Goal: Check status: Check status

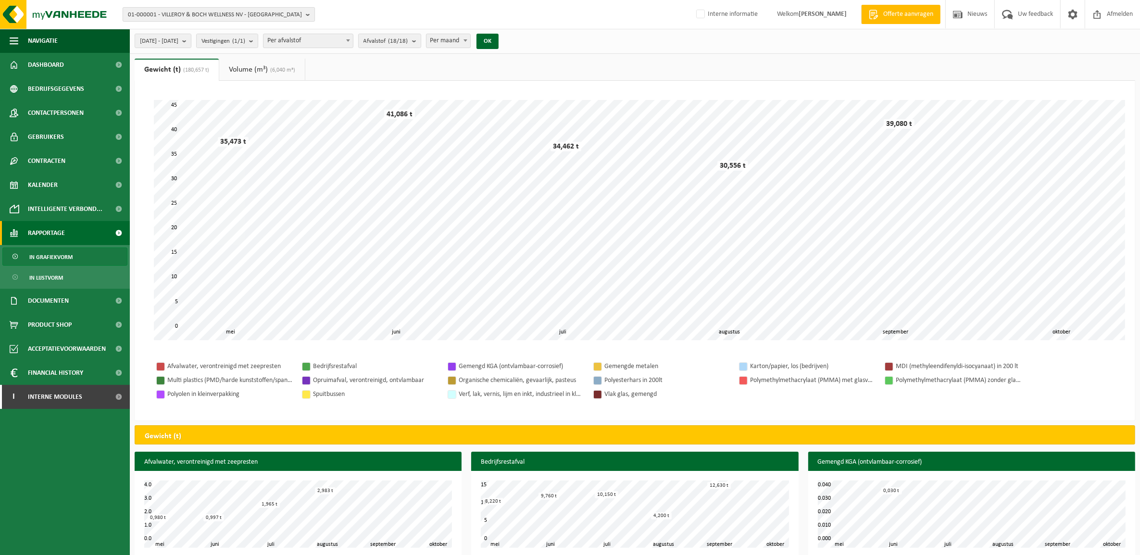
click at [189, 13] on span "01-000001 - VILLEROY & BOCH WELLNESS NV - ROESELARE" at bounding box center [215, 15] width 174 height 14
type input "volvo"
click at [193, 31] on input "text" at bounding box center [218, 30] width 187 height 12
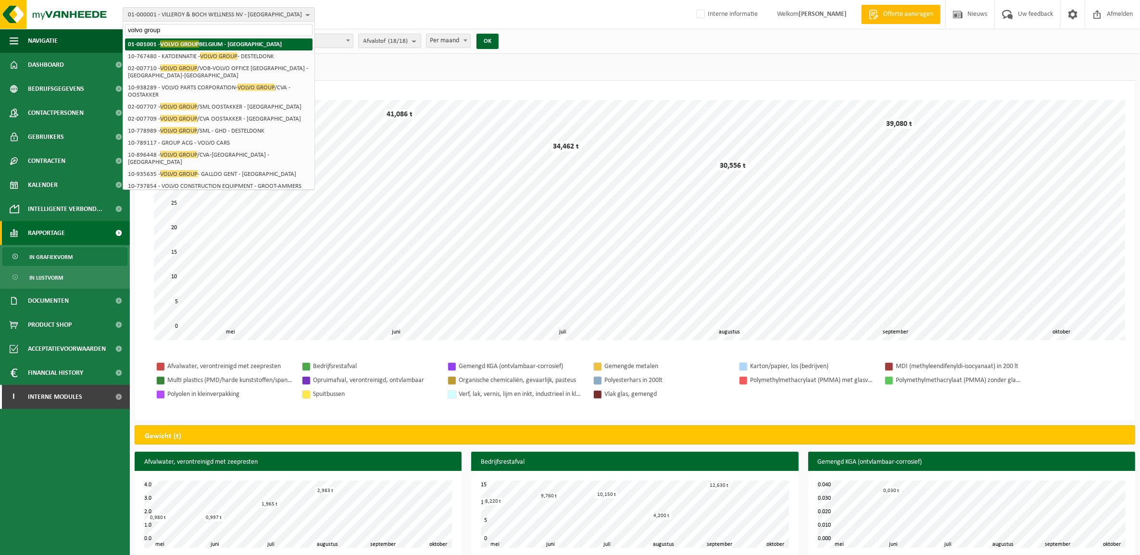
type input "volvo group"
click at [228, 42] on strong "01-001001 - VOLVO GROUP BELGIUM - OOSTAKKER" at bounding box center [205, 43] width 154 height 7
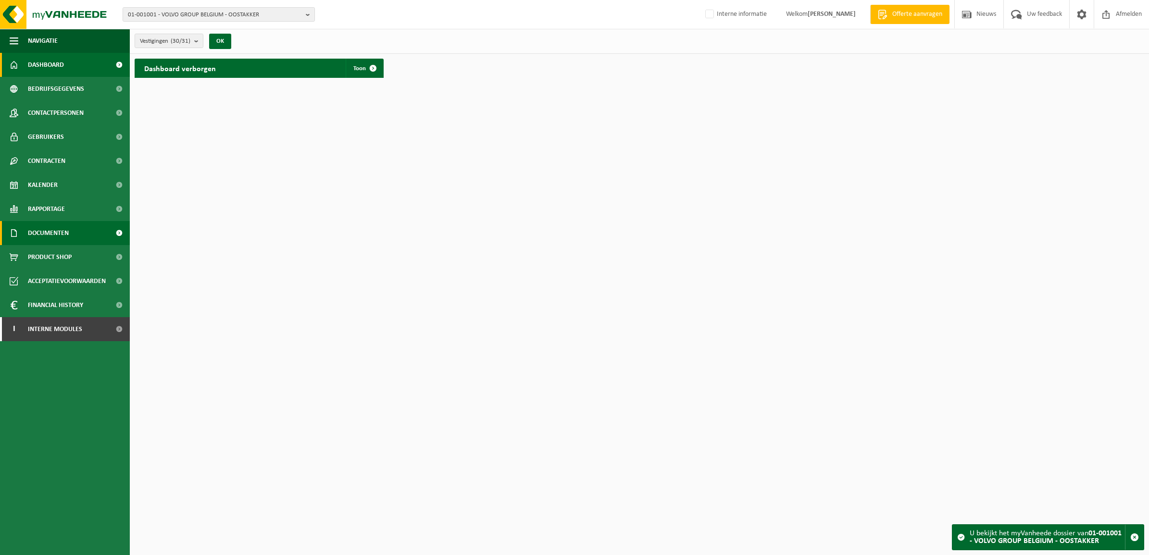
click at [96, 233] on link "Documenten" at bounding box center [65, 233] width 130 height 24
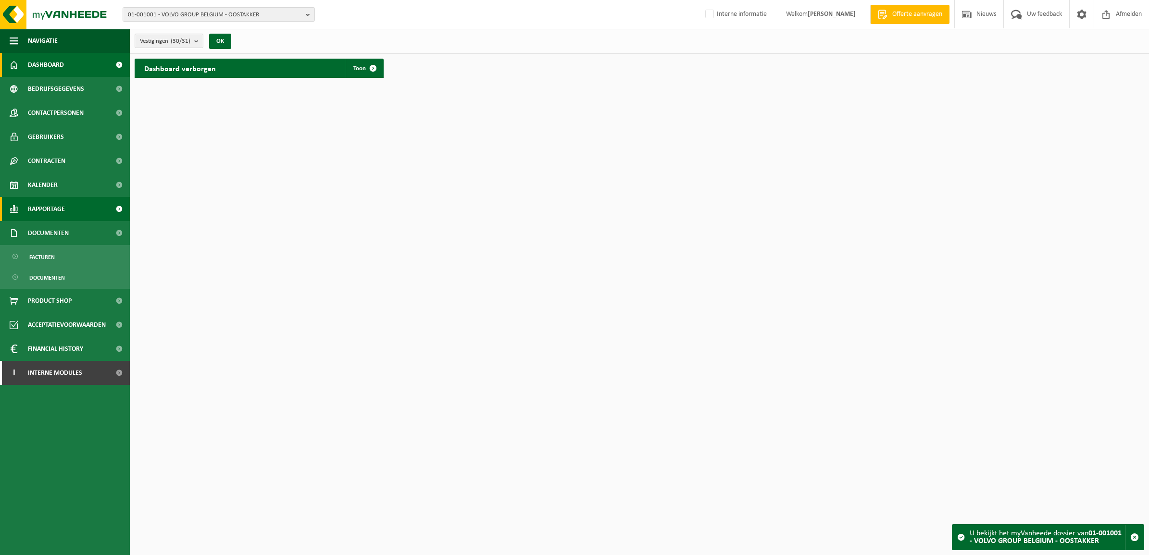
click at [50, 208] on span "Rapportage" at bounding box center [46, 209] width 37 height 24
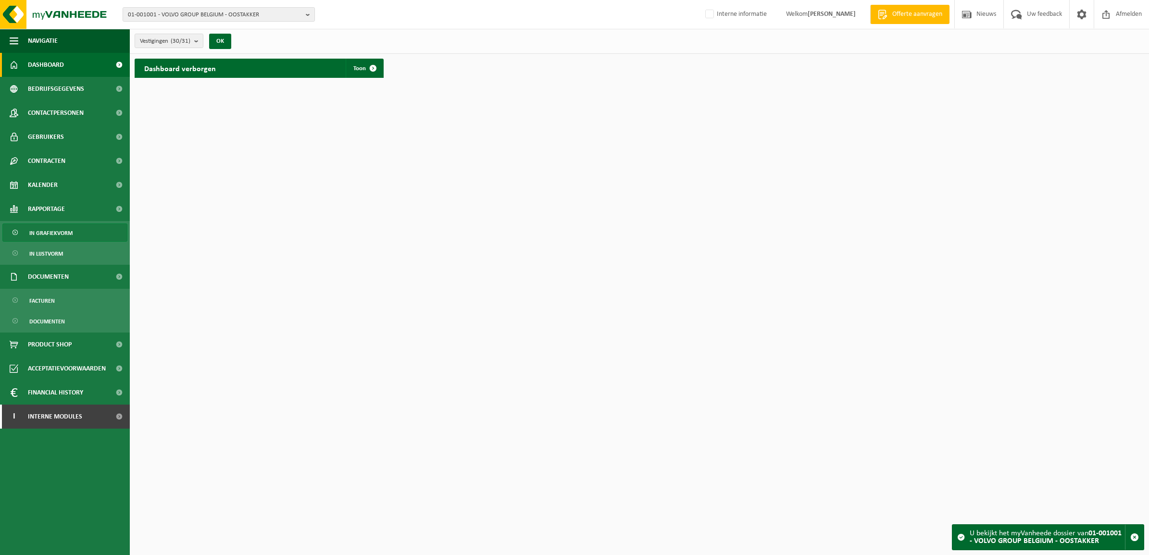
click at [53, 226] on span "In grafiekvorm" at bounding box center [50, 233] width 43 height 18
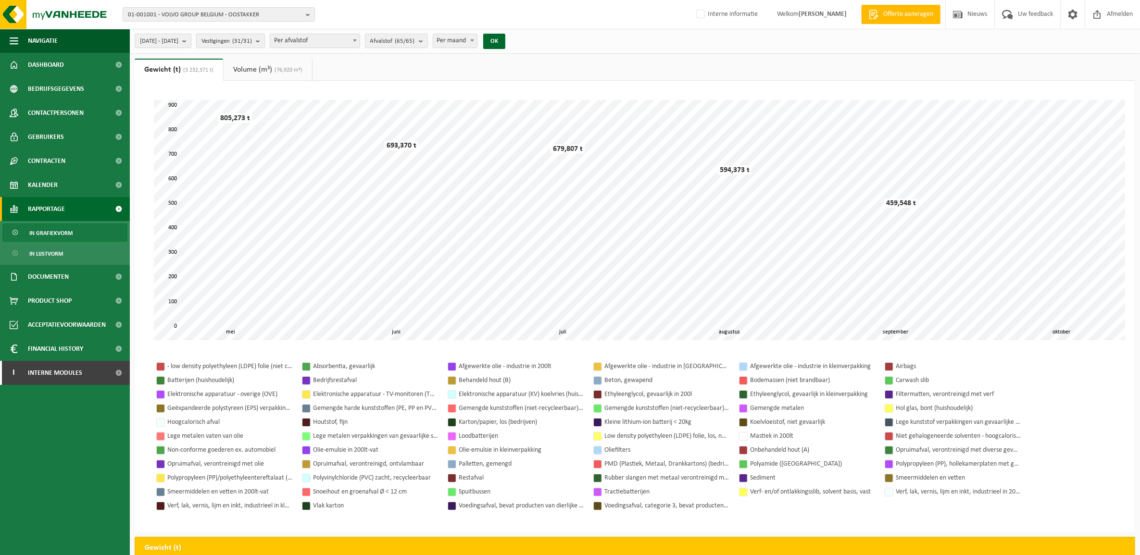
click at [252, 43] on count "(31/31)" at bounding box center [242, 41] width 20 height 6
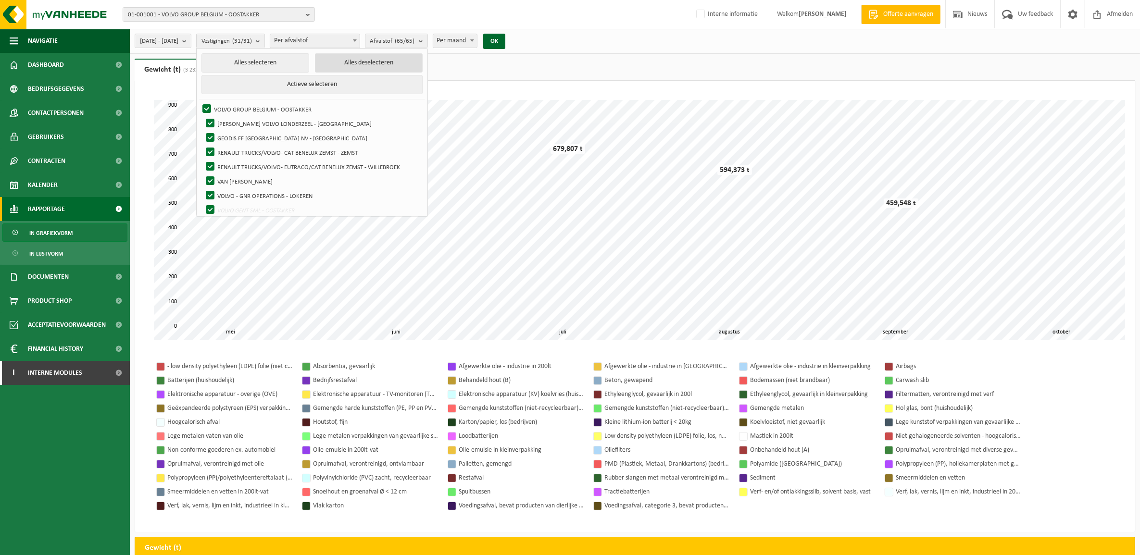
click at [390, 55] on button "Alles deselecteren" at bounding box center [369, 62] width 108 height 19
checkbox input "false"
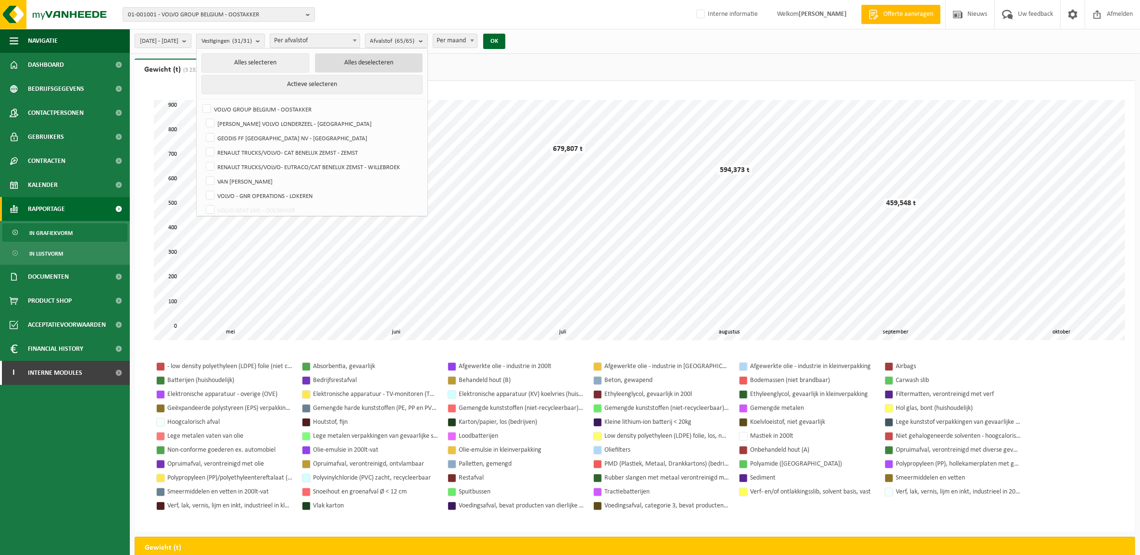
checkbox input "false"
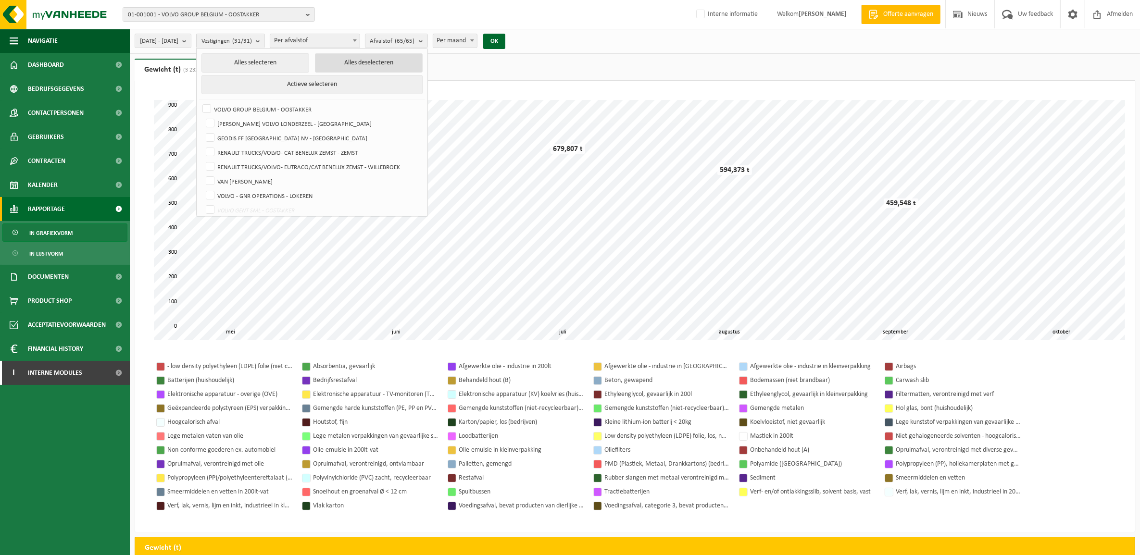
checkbox input "false"
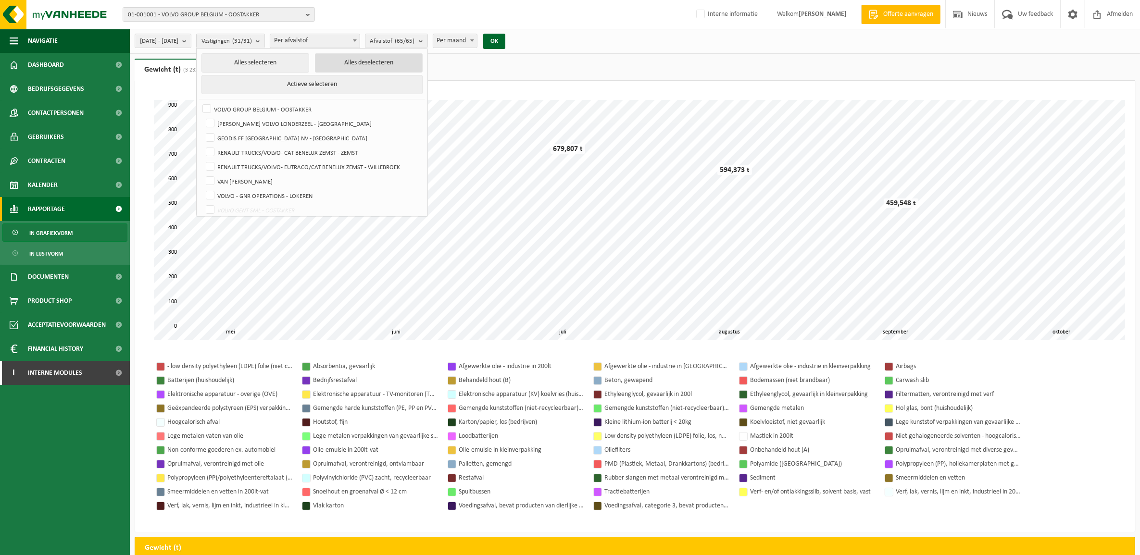
checkbox input "false"
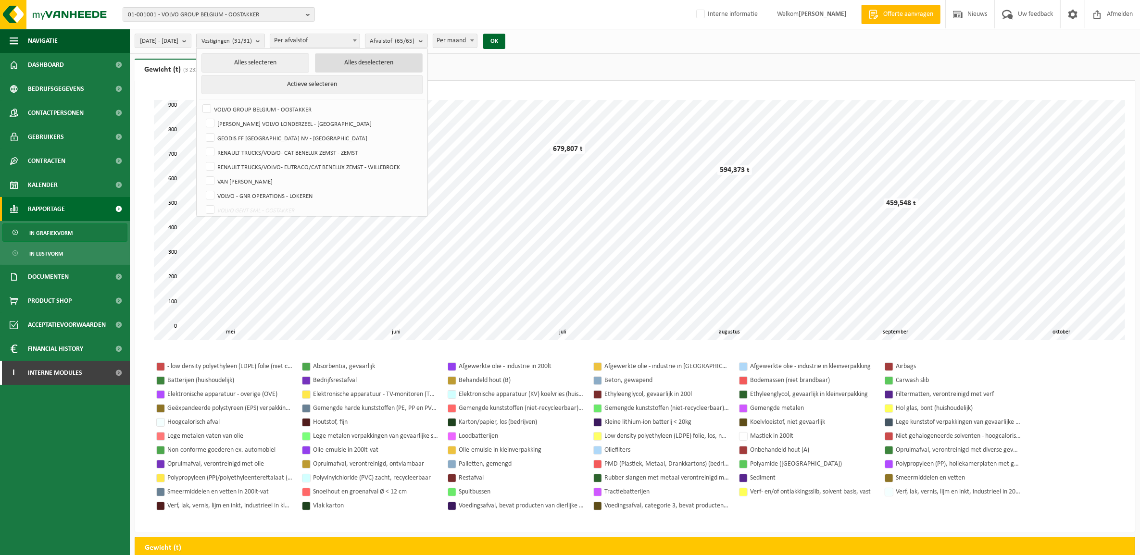
checkbox input "false"
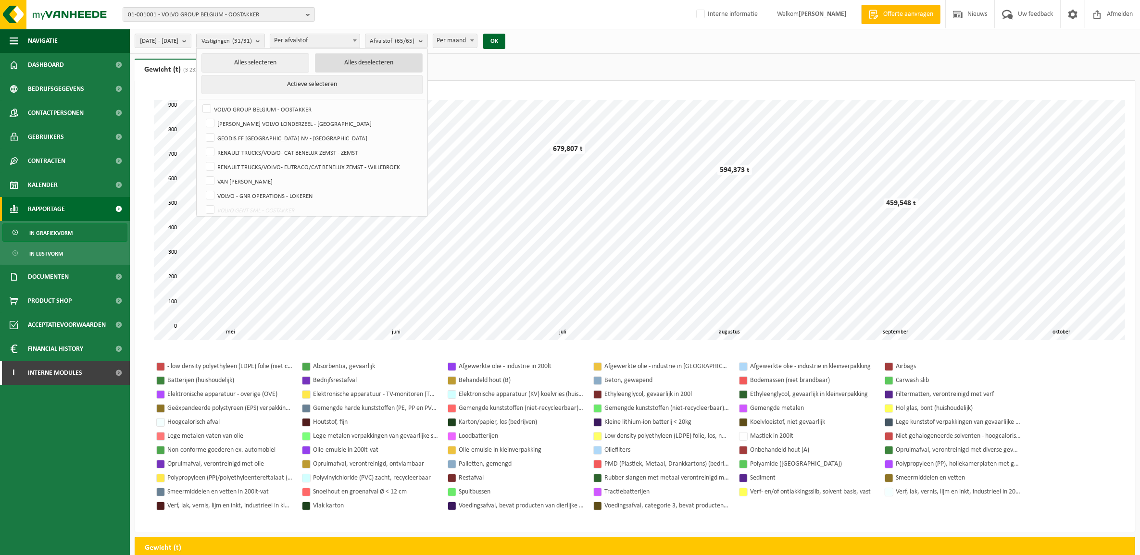
checkbox input "false"
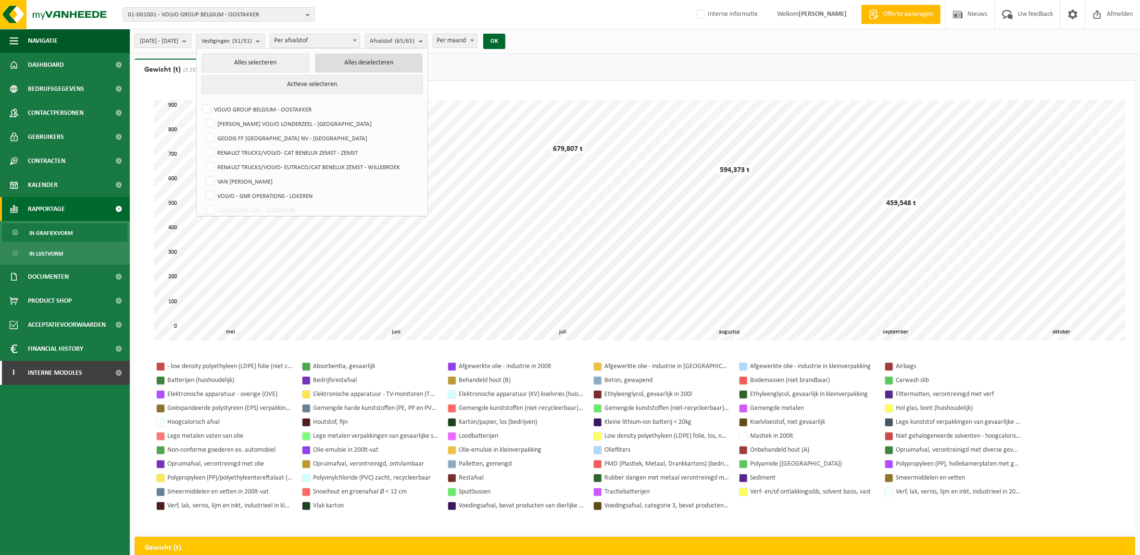
checkbox input "false"
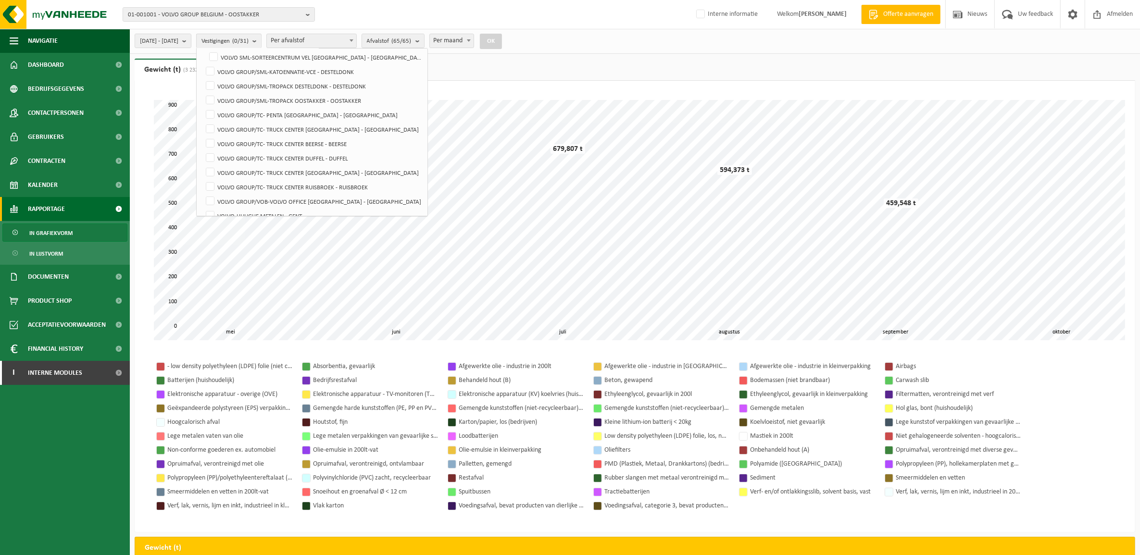
scroll to position [337, 0]
click at [353, 193] on label "VOLVO GROUP/VOB-VOLVO OFFICE [GEOGRAPHIC_DATA] - [GEOGRAPHIC_DATA]" at bounding box center [313, 190] width 218 height 14
click at [202, 183] on input "VOLVO GROUP/VOB-VOLVO OFFICE [GEOGRAPHIC_DATA] - [GEOGRAPHIC_DATA]" at bounding box center [202, 182] width 0 height 0
checkbox input "true"
click at [502, 39] on button "OK" at bounding box center [491, 41] width 22 height 15
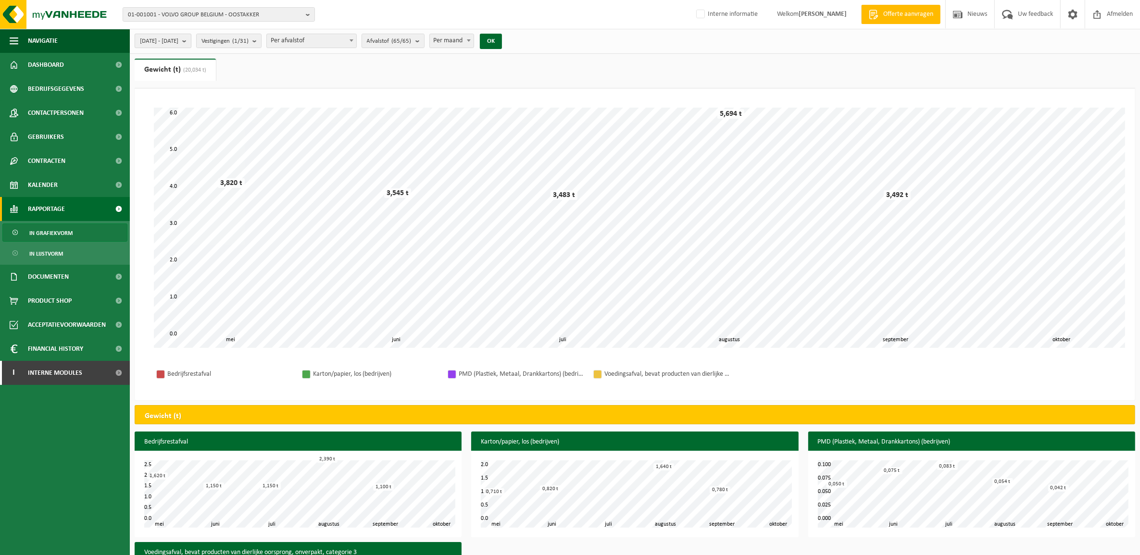
click at [191, 44] on b "submit" at bounding box center [186, 40] width 9 height 13
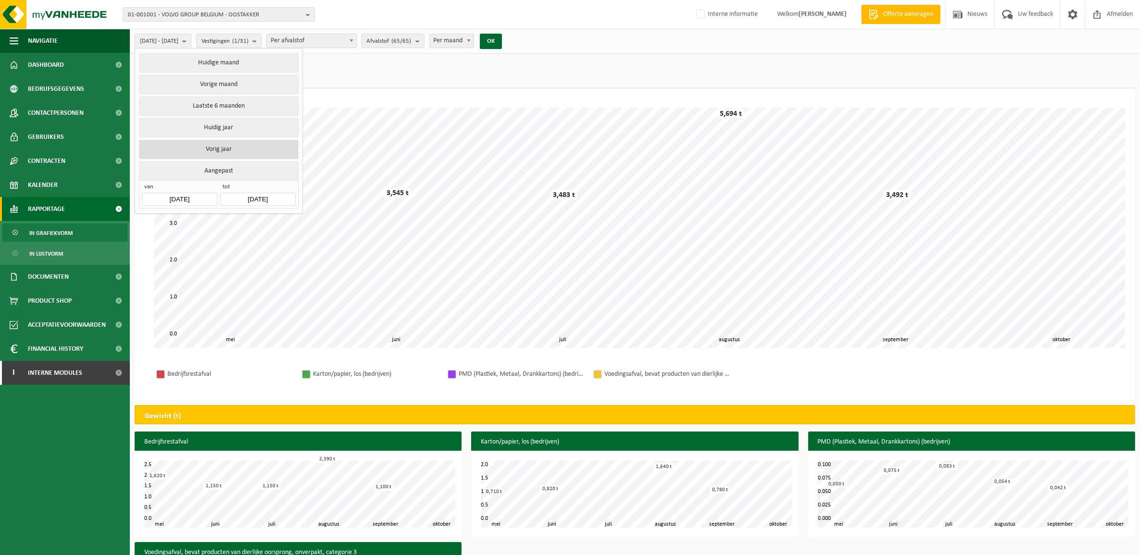
click at [251, 155] on button "Vorig jaar" at bounding box center [218, 149] width 159 height 19
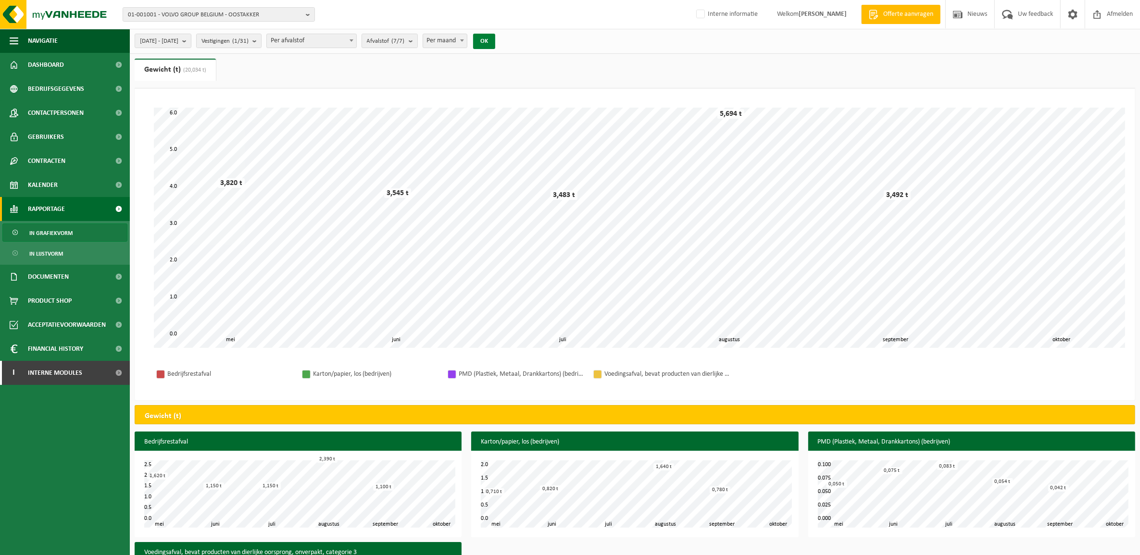
click at [495, 46] on button "OK" at bounding box center [484, 41] width 22 height 15
